Goal: Find specific page/section: Find specific page/section

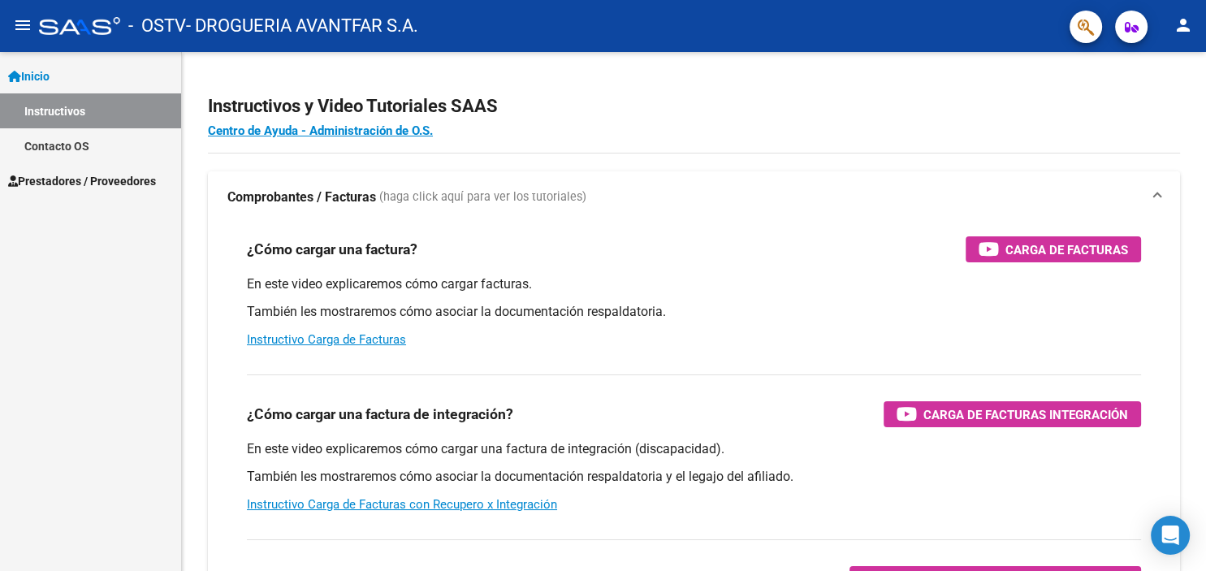
click at [64, 106] on link "Instructivos" at bounding box center [90, 110] width 181 height 35
click at [53, 179] on span "Prestadores / Proveedores" at bounding box center [82, 181] width 148 height 18
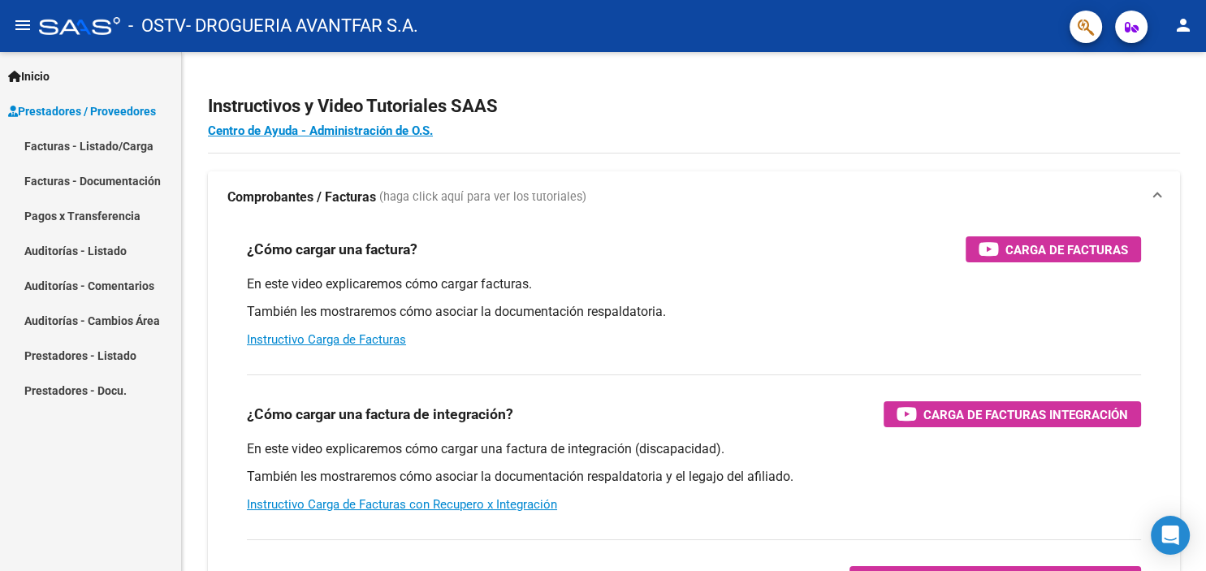
click at [99, 173] on link "Facturas - Documentación" at bounding box center [90, 180] width 181 height 35
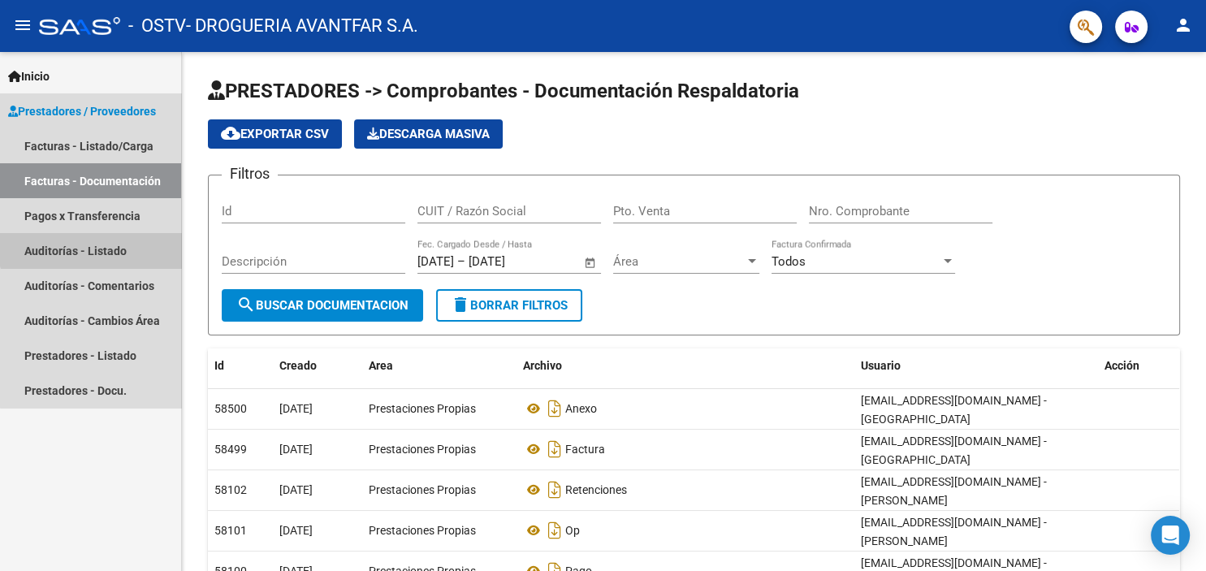
click at [93, 245] on link "Auditorías - Listado" at bounding box center [90, 250] width 181 height 35
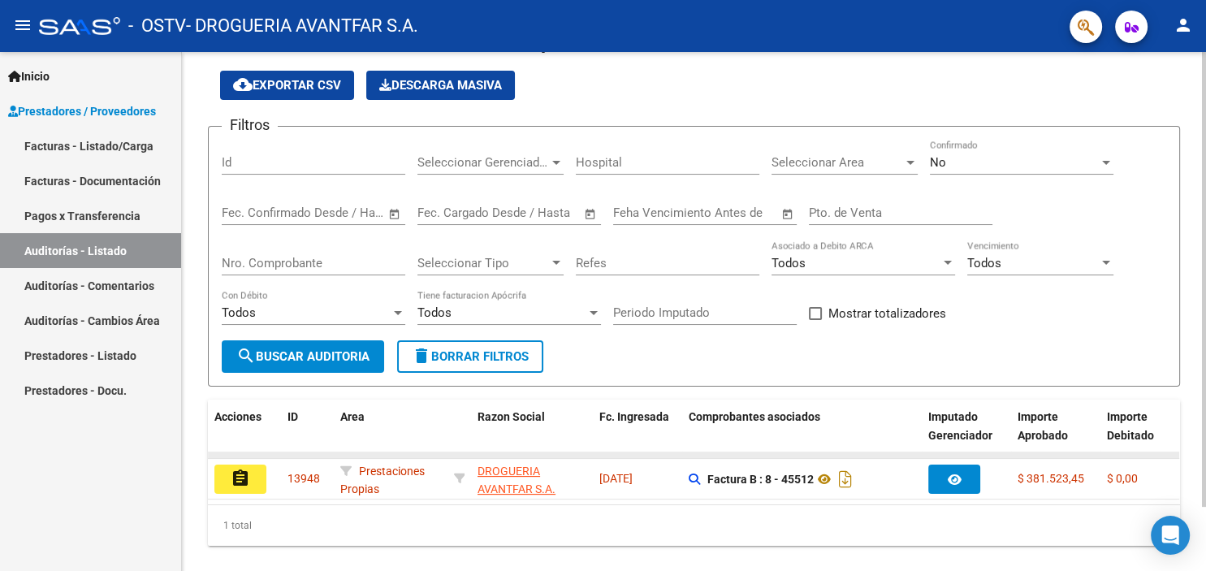
scroll to position [73, 0]
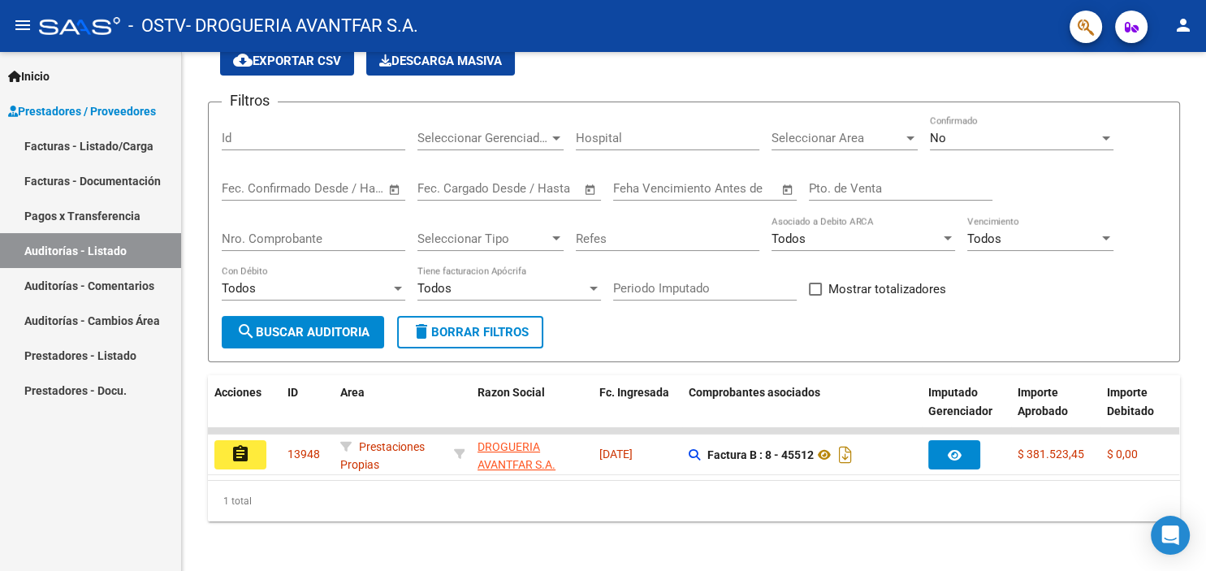
click at [119, 145] on link "Facturas - Listado/Carga" at bounding box center [90, 145] width 181 height 35
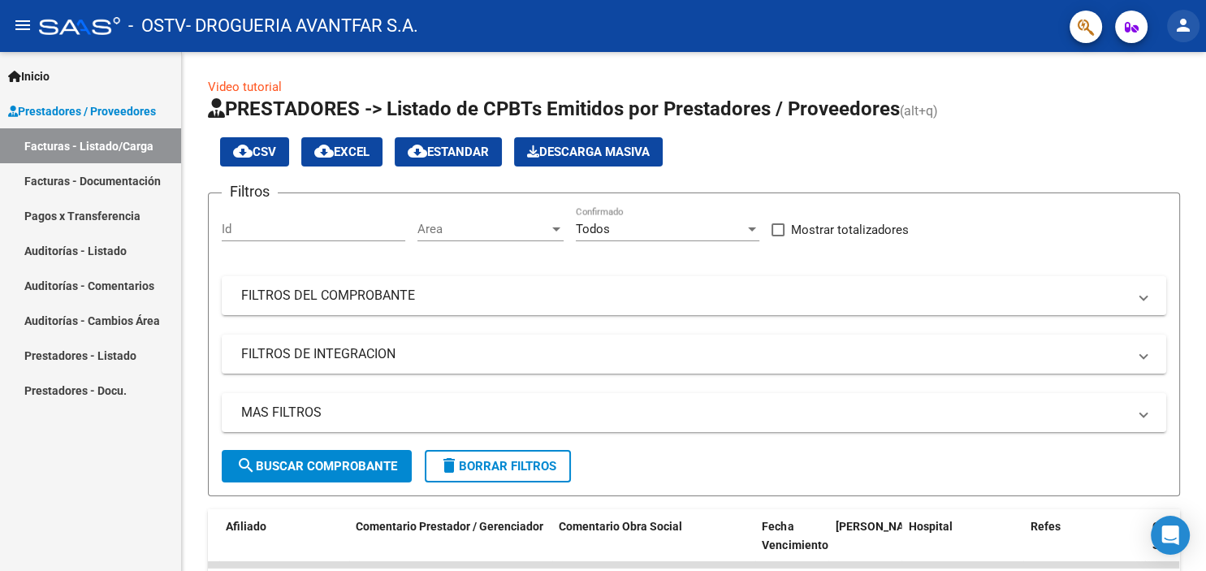
click at [1176, 24] on mat-icon "person" at bounding box center [1182, 24] width 19 height 19
click at [1143, 109] on button "exit_to_app Salir" at bounding box center [1149, 107] width 99 height 39
